Goal: Navigation & Orientation: Find specific page/section

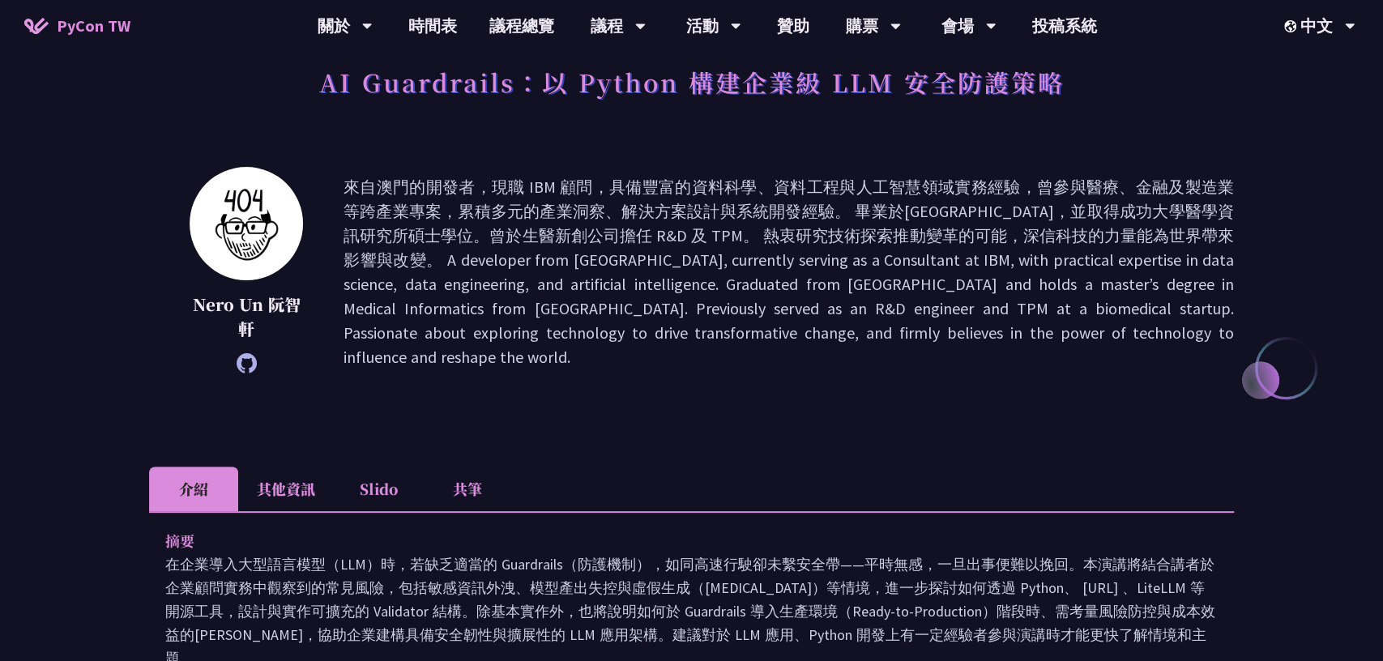
scroll to position [285, 0]
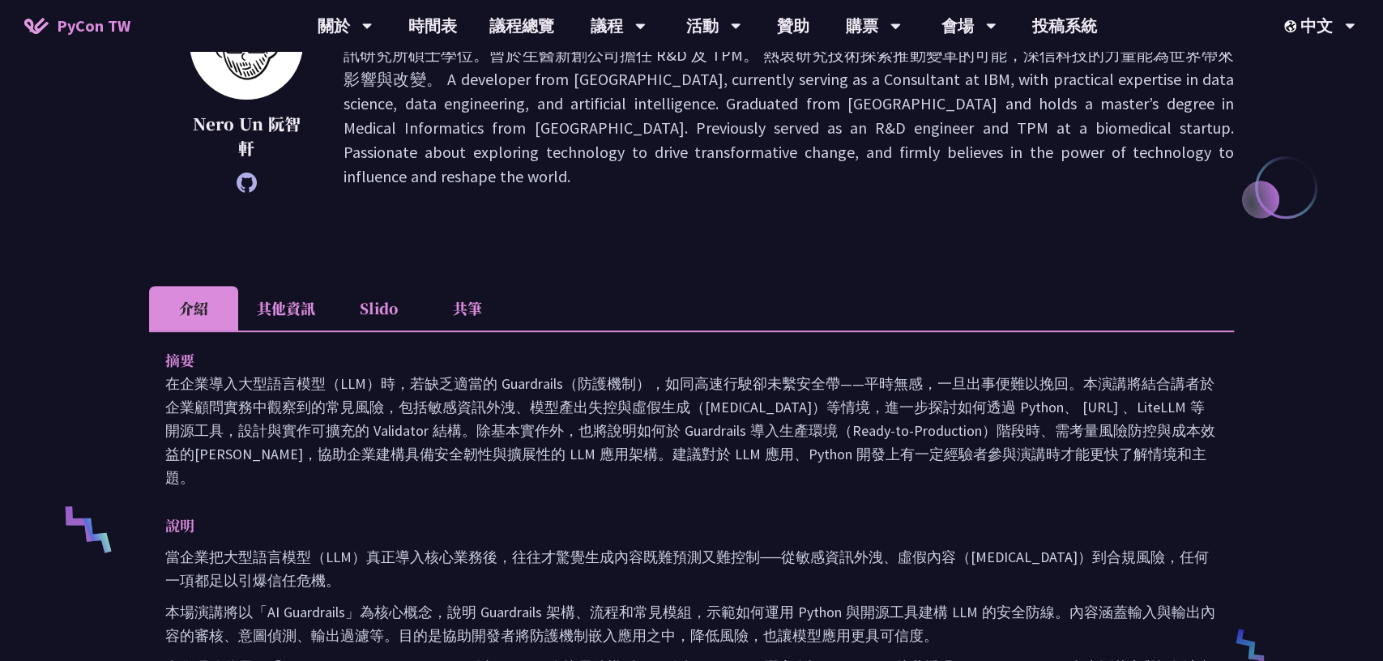
click at [387, 298] on li "Slido" at bounding box center [378, 308] width 89 height 45
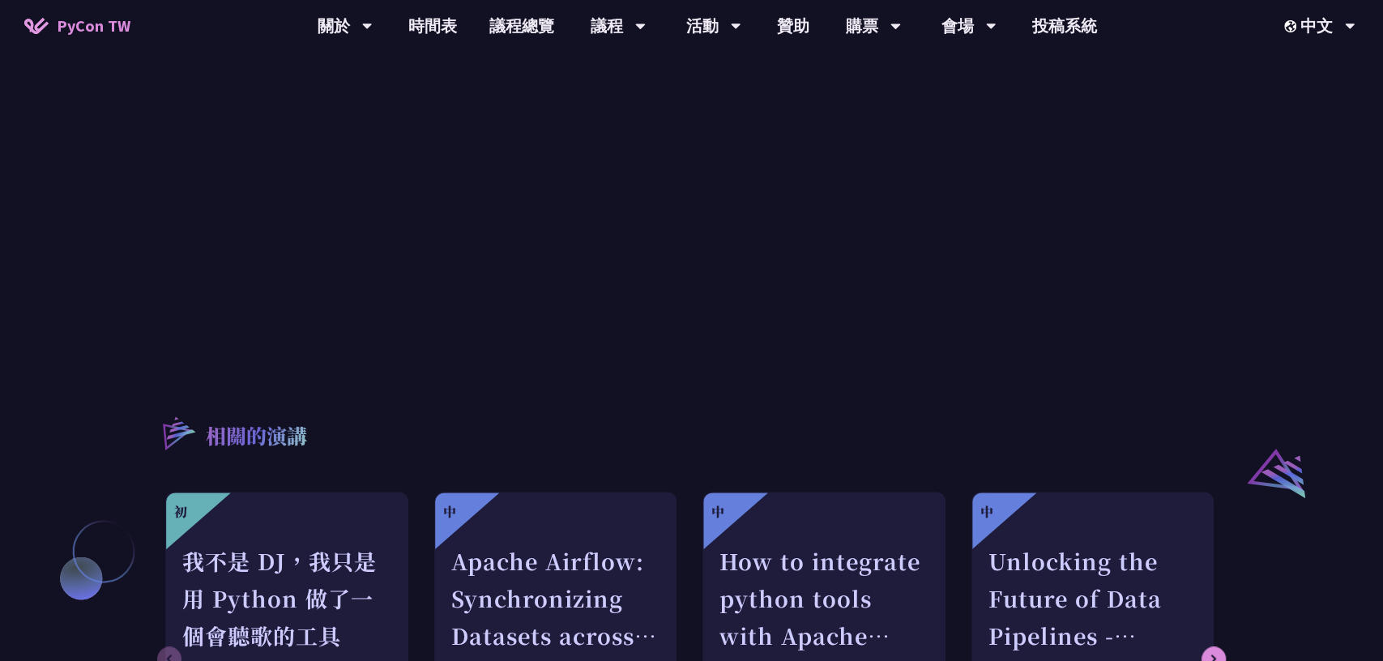
scroll to position [1031, 0]
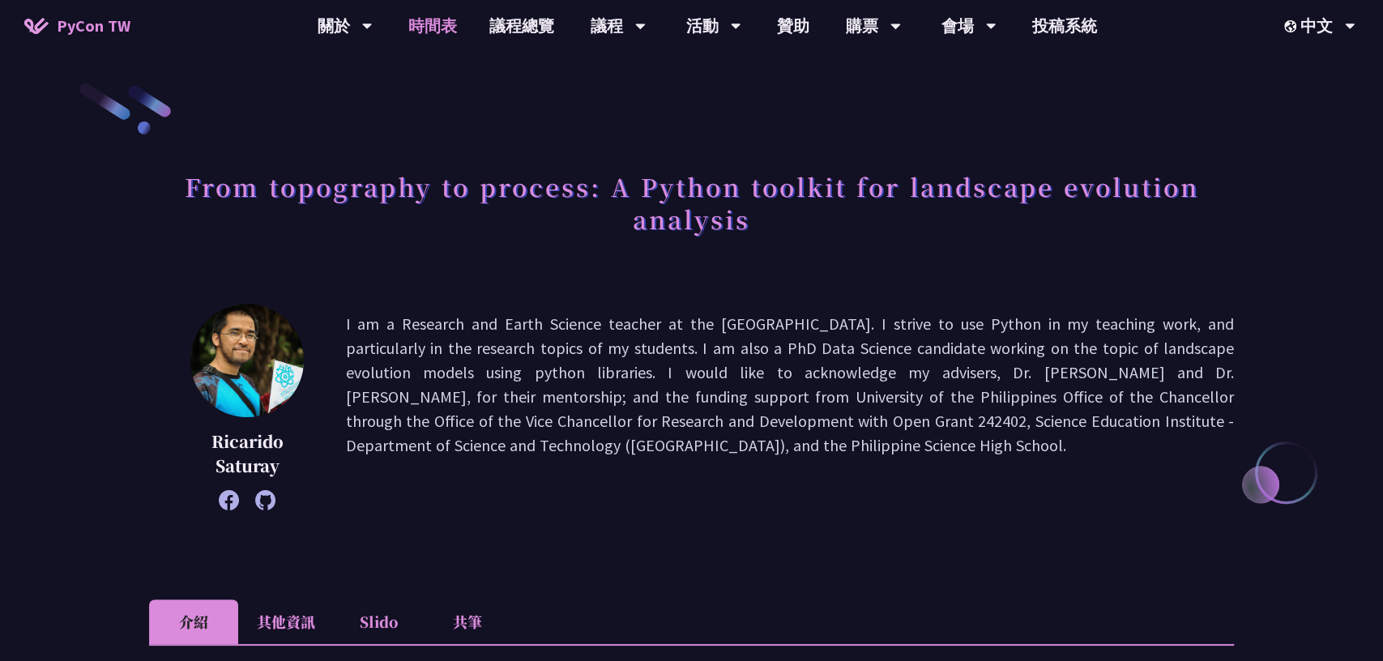
click at [446, 25] on link "時間表" at bounding box center [432, 26] width 81 height 52
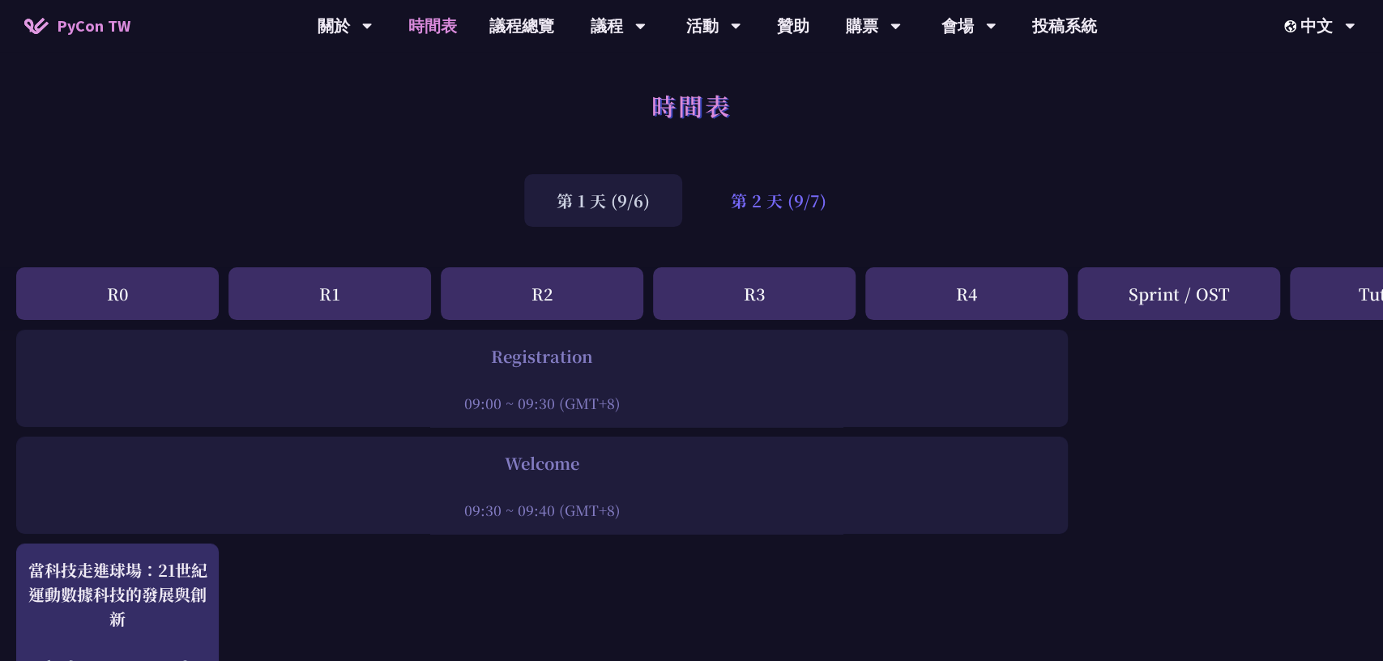
click at [809, 211] on div "第 2 天 (9/7)" at bounding box center [778, 200] width 160 height 53
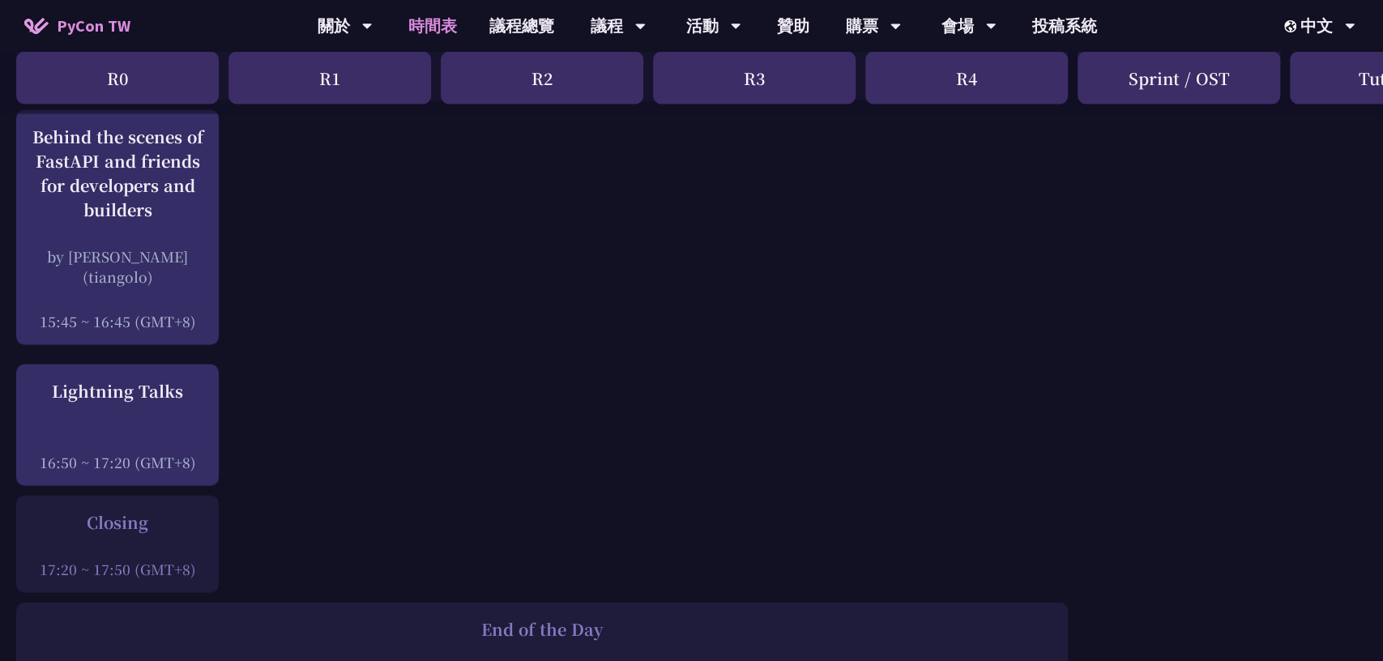
scroll to position [2130, 0]
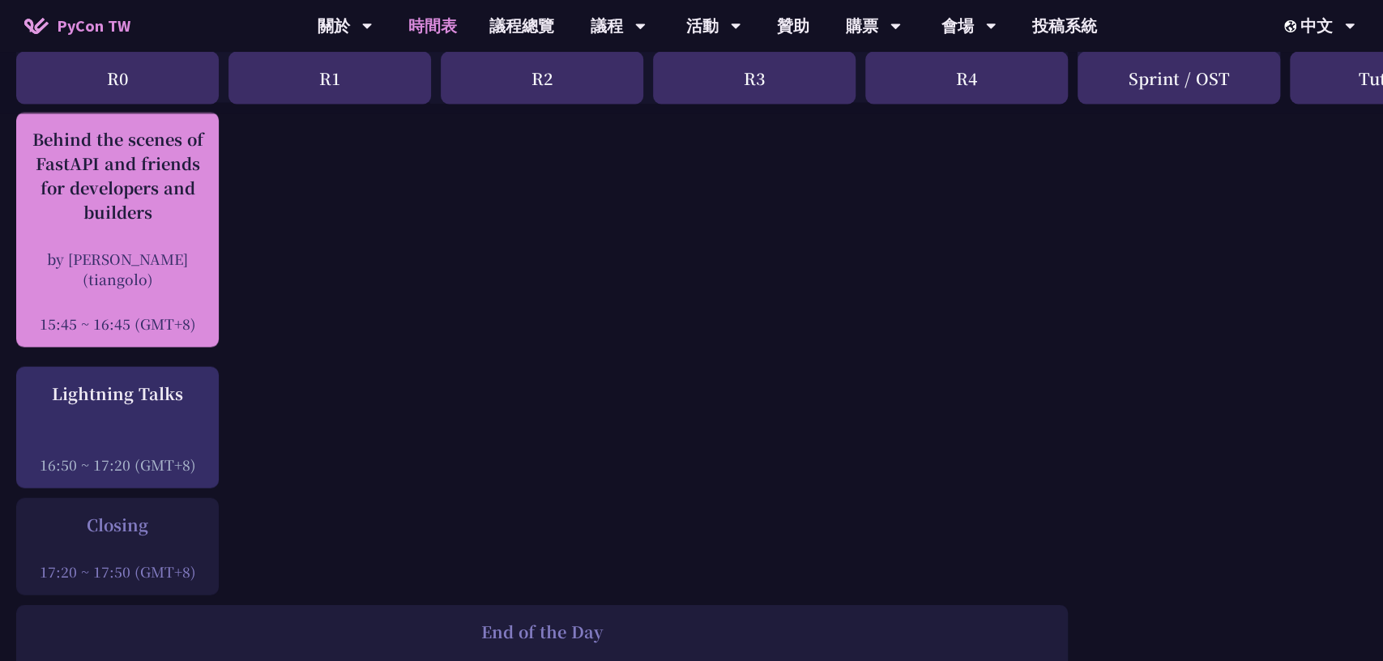
click at [139, 307] on div at bounding box center [117, 301] width 186 height 24
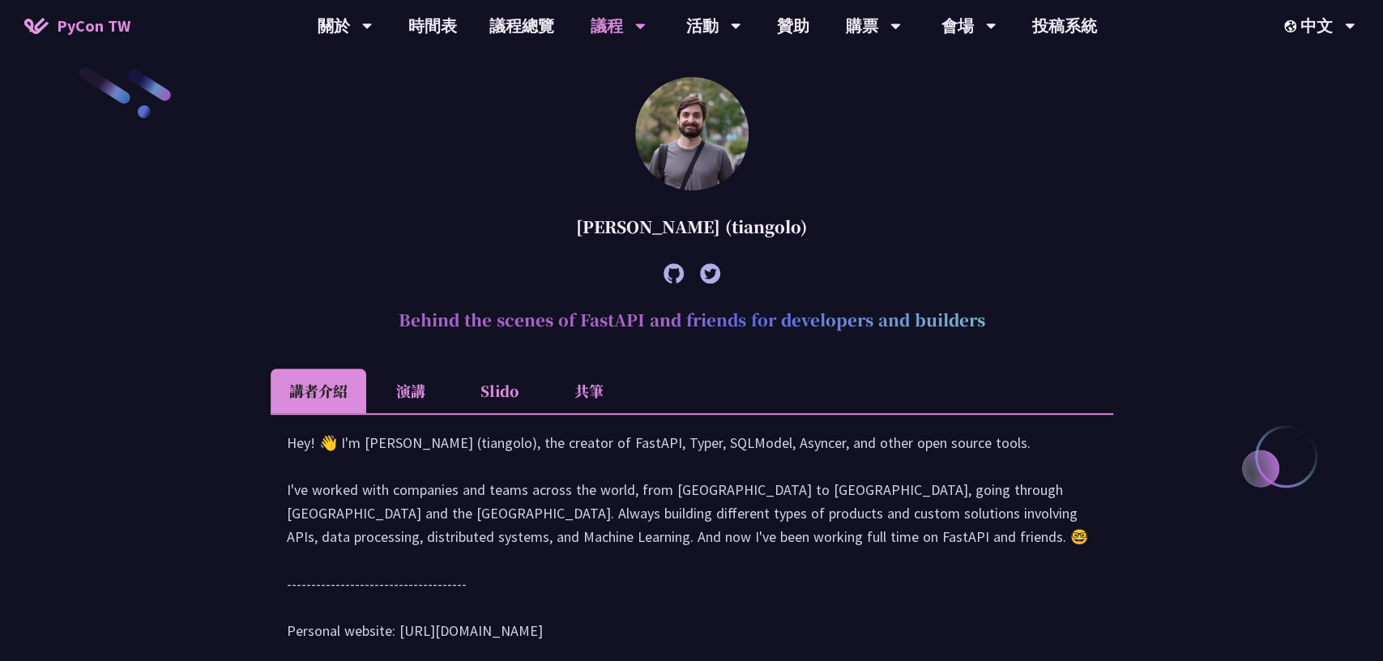
scroll to position [469, 0]
click at [488, 394] on li "Slido" at bounding box center [499, 391] width 89 height 45
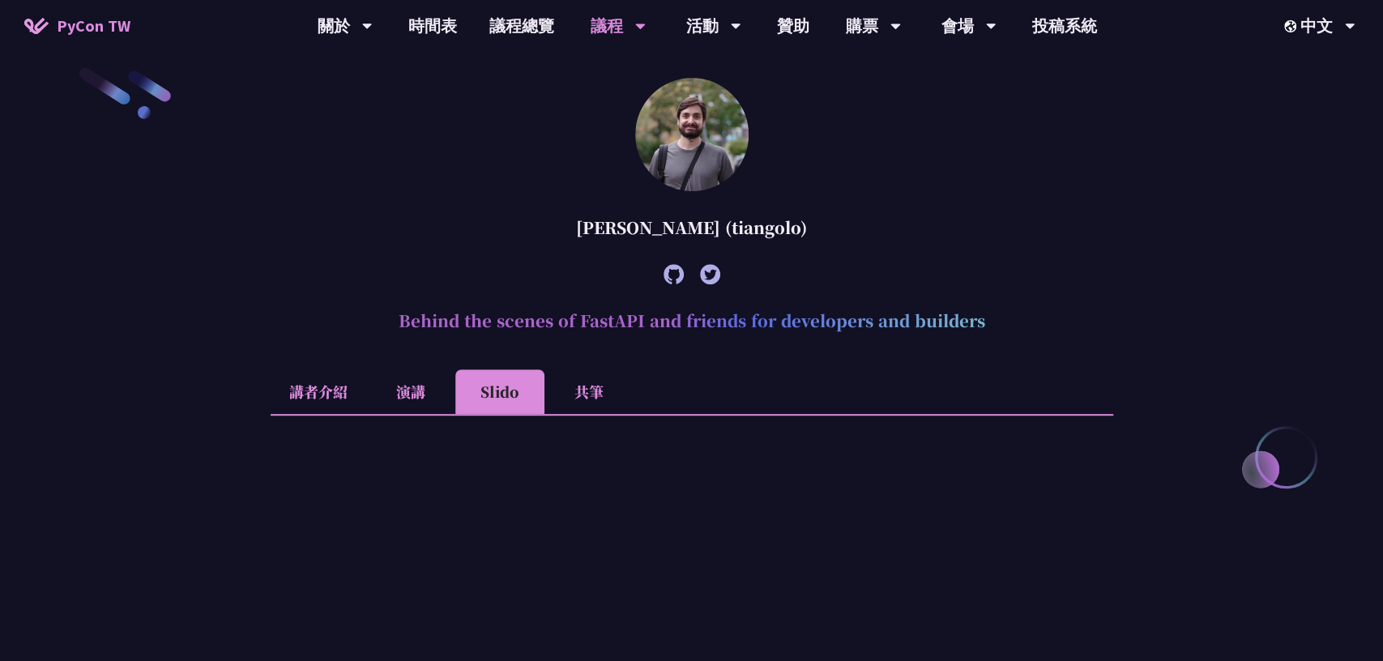
scroll to position [679, 0]
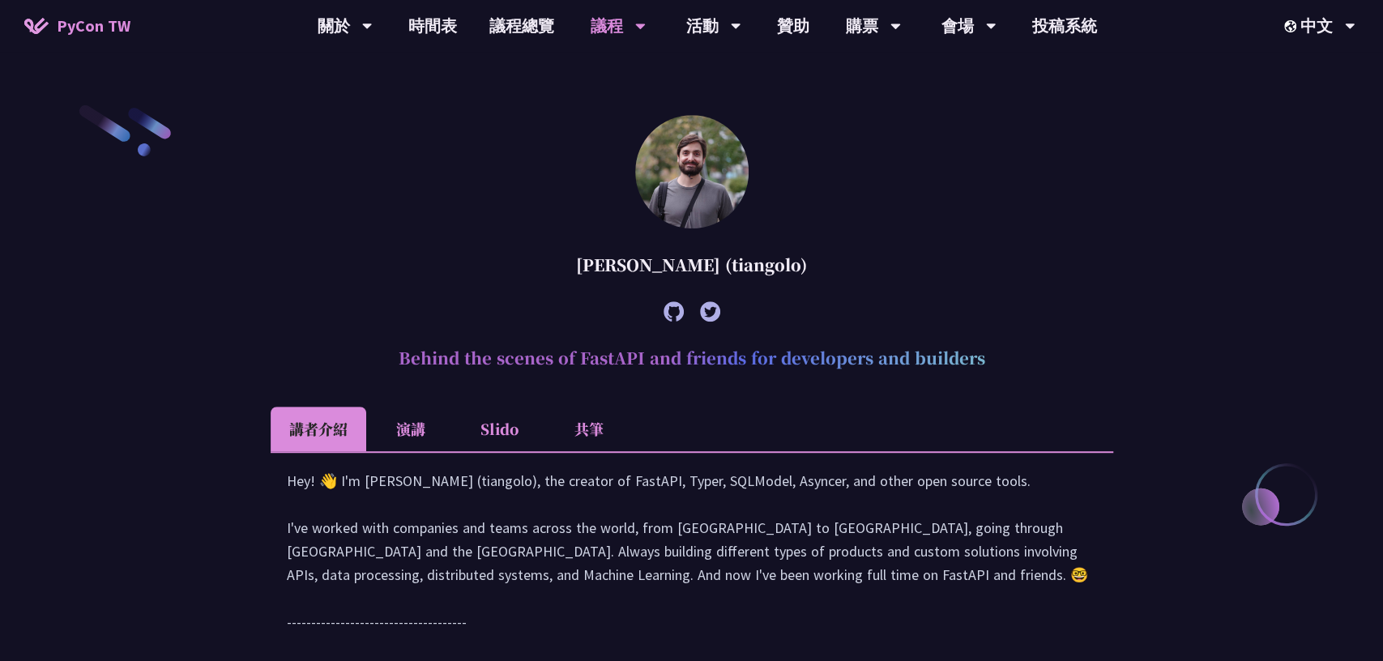
scroll to position [539, 0]
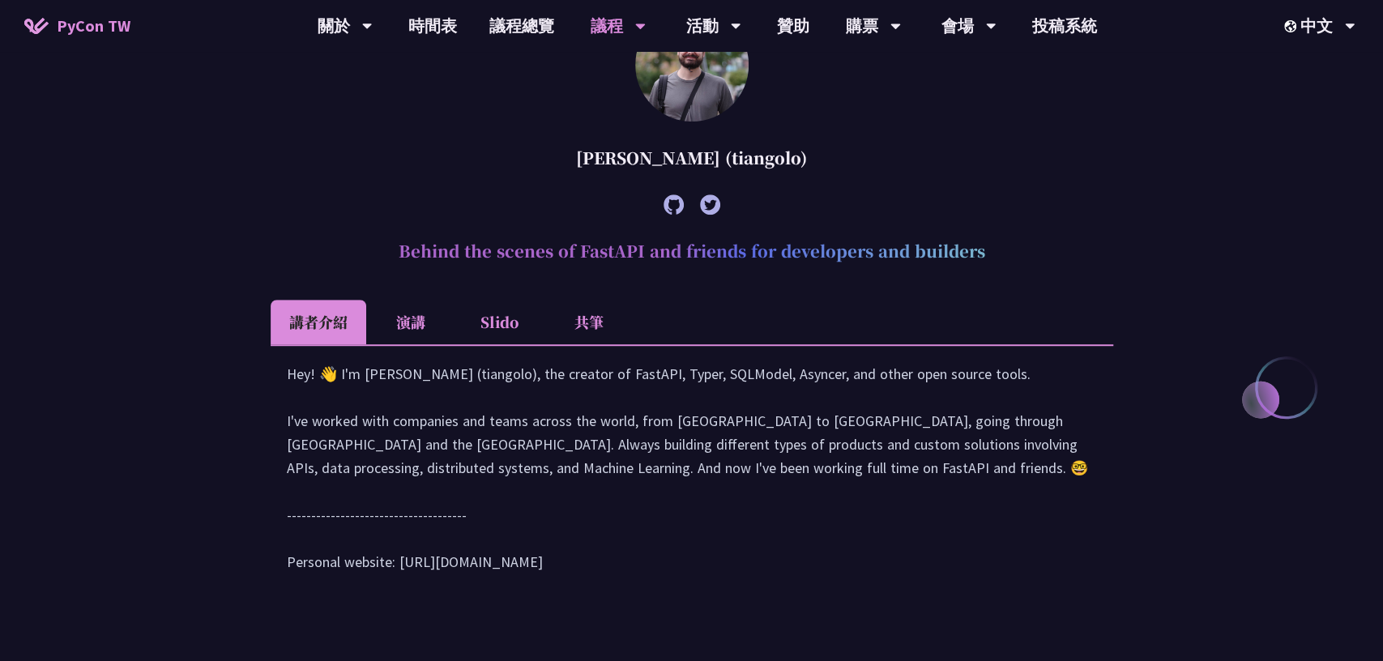
click at [506, 325] on li "Slido" at bounding box center [499, 322] width 89 height 45
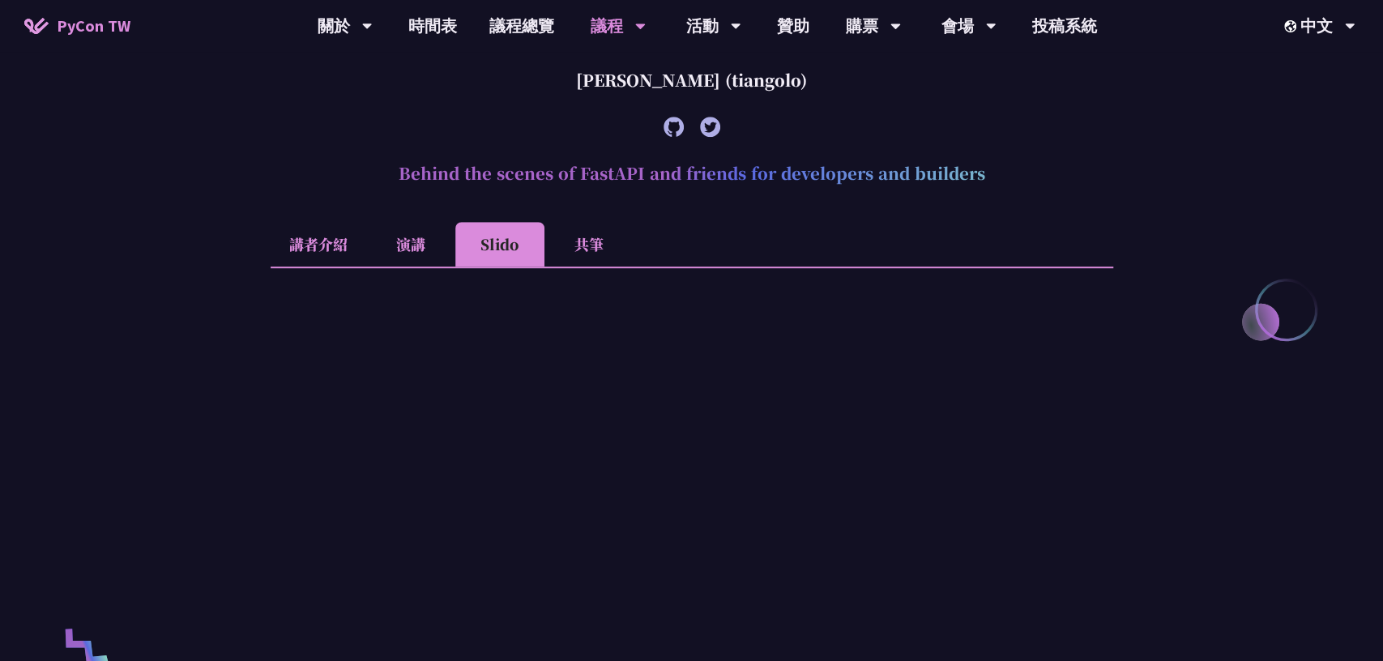
scroll to position [694, 0]
